Goal: Task Accomplishment & Management: Complete application form

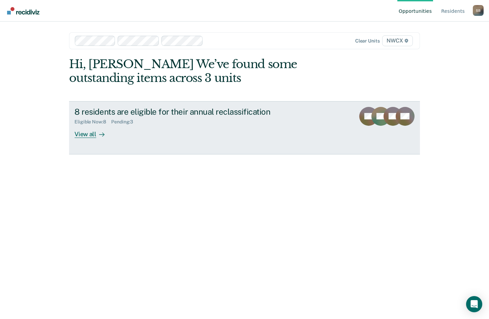
click at [88, 133] on div "View all" at bounding box center [93, 131] width 38 height 13
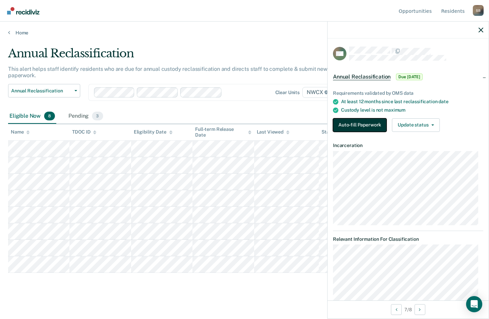
click at [366, 124] on button "Auto-fill Paperwork" at bounding box center [360, 124] width 54 height 13
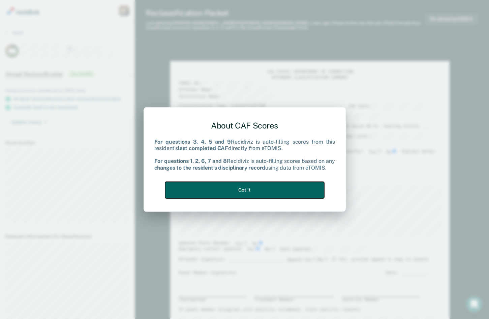
click at [267, 190] on button "Got it" at bounding box center [244, 190] width 159 height 17
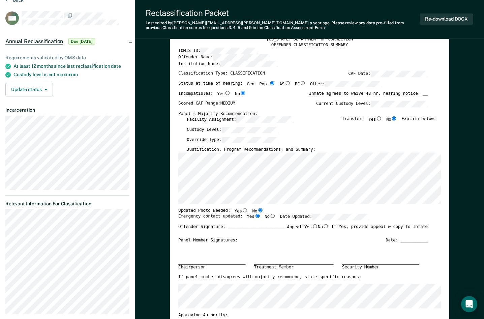
scroll to position [34, 0]
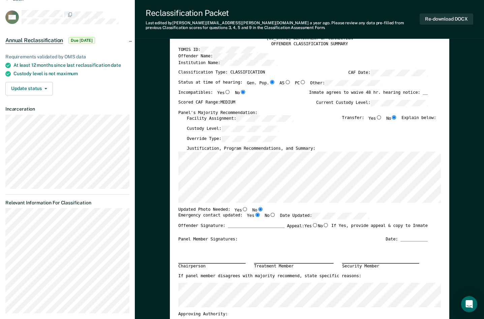
click at [242, 209] on input "Yes" at bounding box center [245, 209] width 6 height 4
type textarea "x"
radio input "true"
radio input "false"
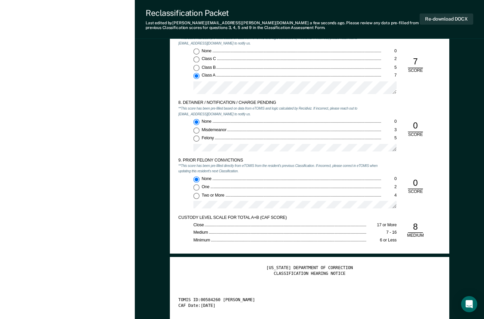
scroll to position [1045, 0]
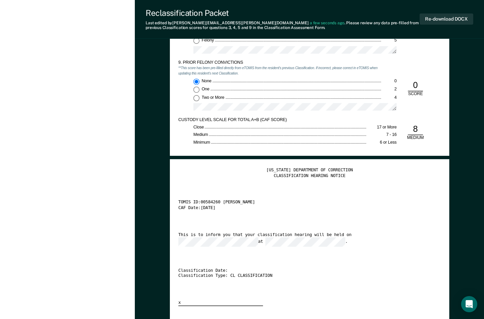
click at [285, 254] on div "[US_STATE] DEPARTMENT OF CORRECTION CLASSIFICATION HEARING NOTICE TOMIS ID: 005…" at bounding box center [309, 237] width 263 height 138
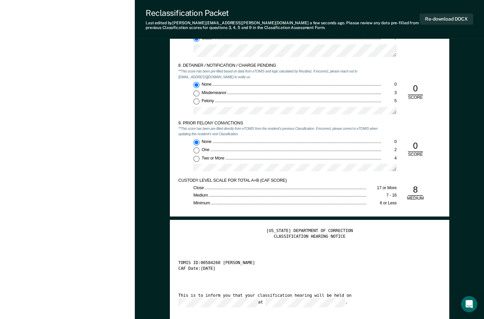
scroll to position [944, 0]
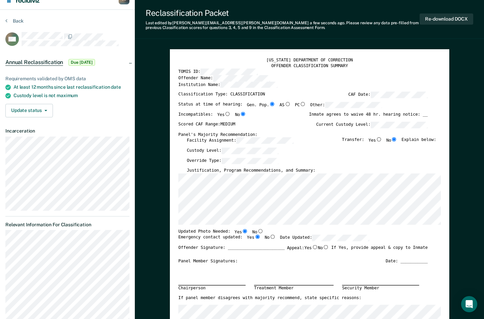
scroll to position [0, 0]
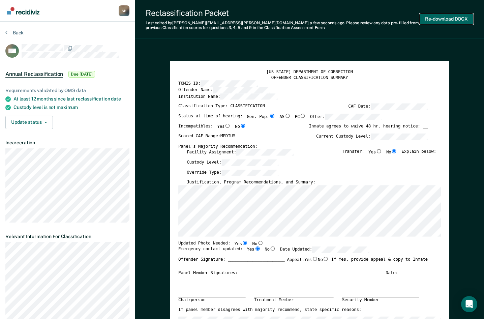
click at [453, 19] on button "Re-download DOCX" at bounding box center [447, 18] width 54 height 11
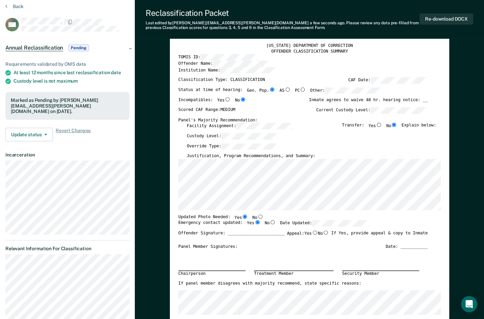
scroll to position [34, 0]
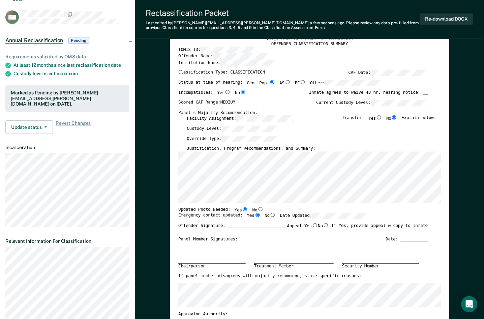
click at [357, 139] on div "Override Type:" at bounding box center [311, 140] width 249 height 10
click at [443, 17] on button "Re-download DOCX" at bounding box center [447, 18] width 54 height 11
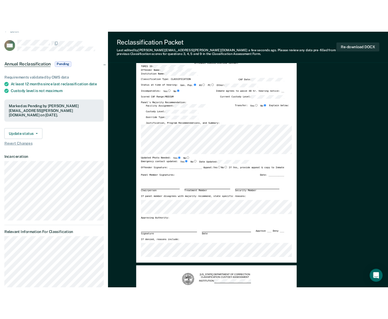
scroll to position [0, 0]
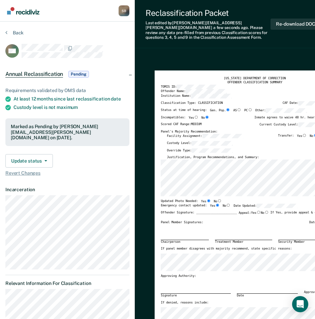
click at [18, 32] on button "Back" at bounding box center [14, 33] width 18 height 6
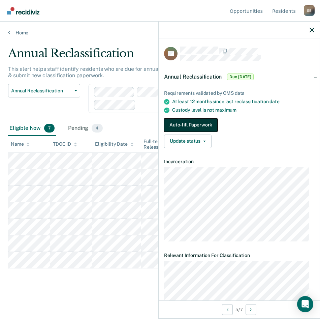
click at [184, 121] on button "Auto-fill Paperwork" at bounding box center [191, 124] width 54 height 13
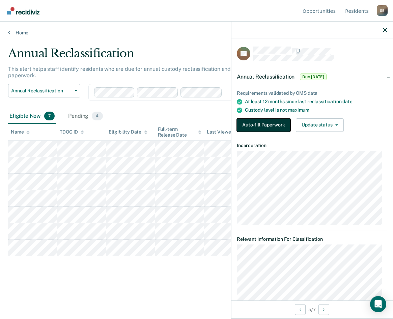
click at [268, 123] on button "Auto-fill Paperwork" at bounding box center [264, 124] width 54 height 13
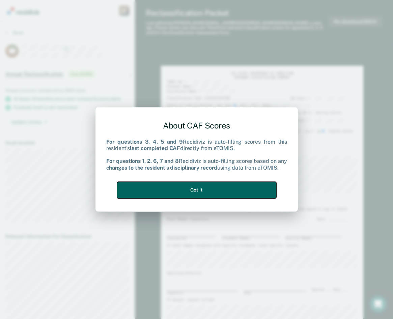
click at [203, 187] on button "Got it" at bounding box center [196, 190] width 159 height 17
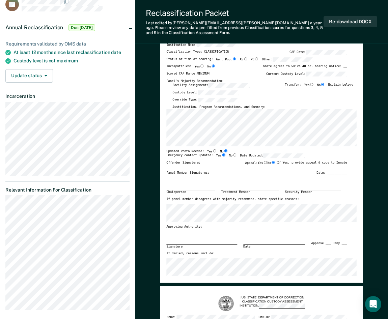
scroll to position [34, 0]
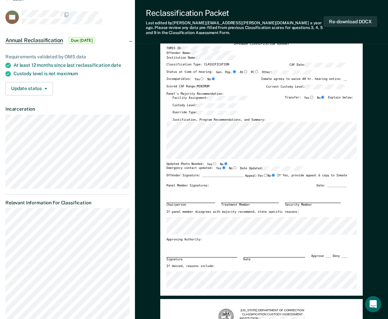
click at [212, 162] on input "Yes" at bounding box center [214, 163] width 4 height 3
type textarea "x"
radio input "true"
radio input "false"
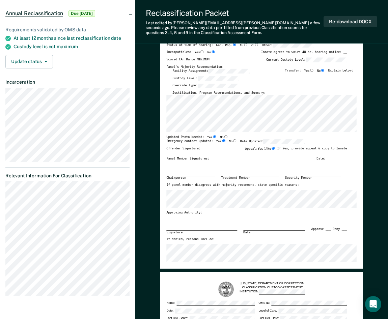
scroll to position [67, 0]
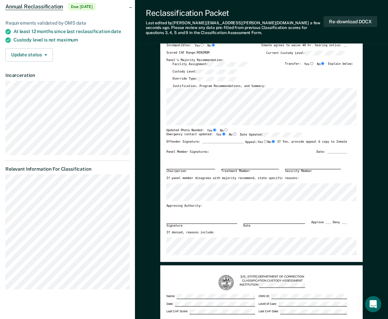
click at [264, 141] on input "Yes" at bounding box center [265, 141] width 4 height 3
type textarea "x"
radio input "true"
radio input "false"
click at [272, 141] on input "No" at bounding box center [273, 141] width 4 height 3
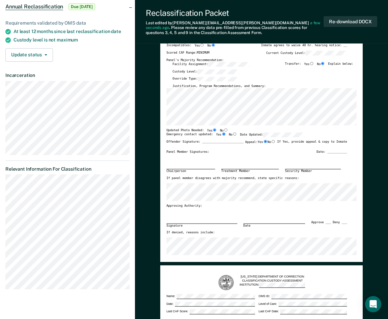
type textarea "x"
radio input "false"
radio input "true"
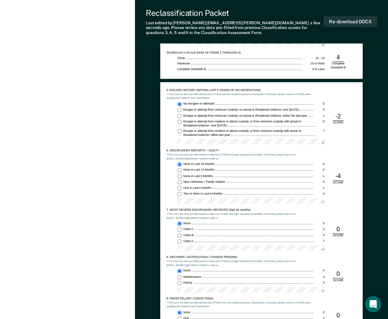
scroll to position [506, 0]
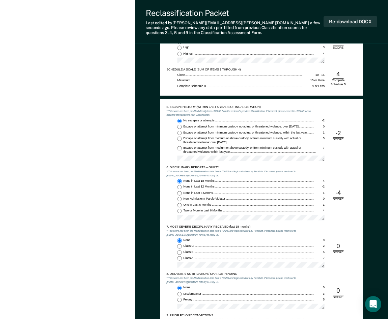
click at [343, 191] on div "-4" at bounding box center [337, 193] width 11 height 8
click at [341, 192] on div "-4" at bounding box center [337, 193] width 11 height 8
click at [338, 195] on div "-4" at bounding box center [337, 193] width 11 height 8
click at [353, 217] on div "6. DISCIPLINARY REPORTS – GUILTY **This score has been pre-filled based on data…" at bounding box center [261, 194] width 190 height 59
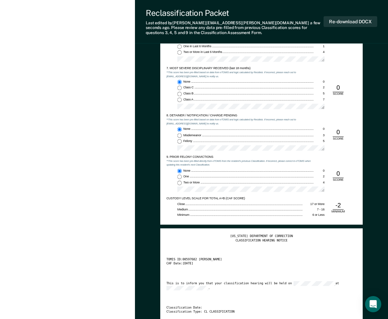
scroll to position [674, 0]
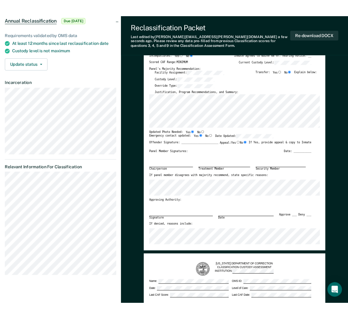
scroll to position [67, 0]
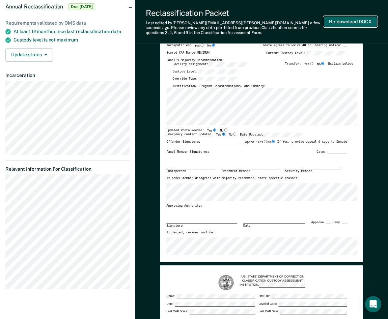
click at [345, 20] on button "Re-download DOCX" at bounding box center [350, 21] width 54 height 11
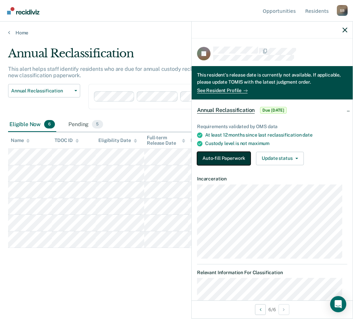
click at [233, 157] on button "Auto-fill Paperwork" at bounding box center [224, 158] width 54 height 13
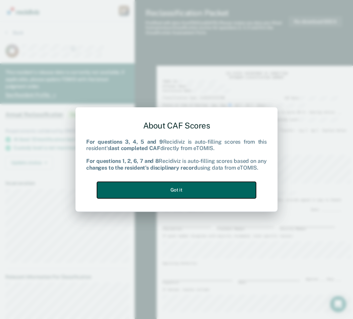
click at [172, 188] on button "Got it" at bounding box center [176, 190] width 159 height 17
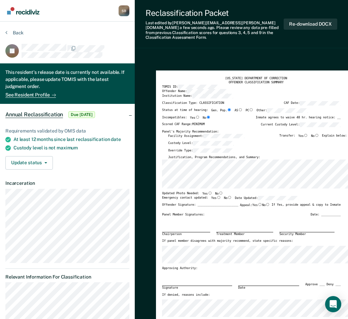
click at [319, 134] on input "No" at bounding box center [317, 135] width 4 height 3
type textarea "x"
radio input "true"
click at [219, 191] on input "No" at bounding box center [221, 192] width 4 height 3
type textarea "x"
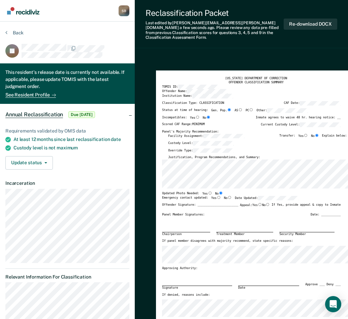
radio input "true"
click at [217, 196] on input "Yes" at bounding box center [219, 197] width 4 height 3
type textarea "x"
radio input "true"
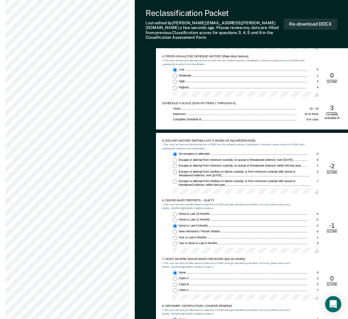
scroll to position [472, 0]
click at [337, 221] on div "-1" at bounding box center [332, 225] width 11 height 8
click at [176, 217] on input "None in Last 12 Months -2" at bounding box center [175, 219] width 4 height 4
type textarea "x"
radio input "true"
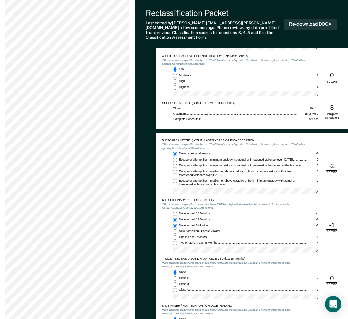
radio input "false"
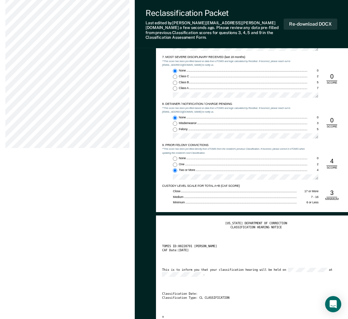
scroll to position [674, 0]
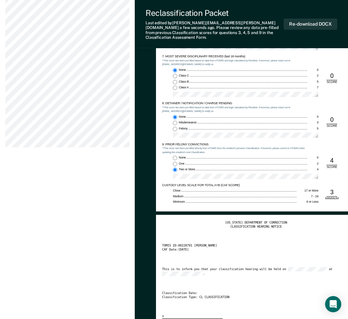
click at [275, 259] on div "[US_STATE] DEPARTMENT OF CORRECTION CLASSIFICATION HEARING NOTICE TOMIS ID: 002…" at bounding box center [256, 270] width 188 height 98
click at [278, 249] on div "[US_STATE] DEPARTMENT OF CORRECTION CLASSIFICATION HEARING NOTICE TOMIS ID: 002…" at bounding box center [256, 270] width 188 height 98
click at [311, 19] on button "Re-download DOCX" at bounding box center [311, 24] width 54 height 11
type textarea "x"
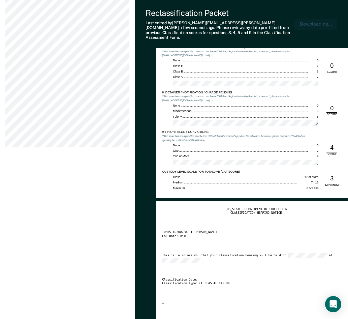
scroll to position [707, 0]
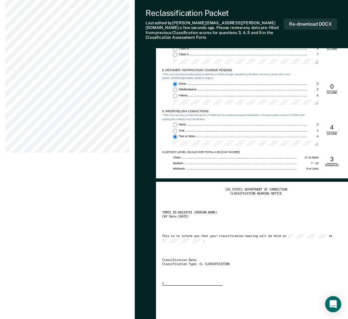
drag, startPoint x: 319, startPoint y: 206, endPoint x: 312, endPoint y: 199, distance: 10.3
click at [319, 211] on div "TOMIS ID: 00228791 [PERSON_NAME]" at bounding box center [251, 213] width 179 height 4
